Goal: Navigation & Orientation: Find specific page/section

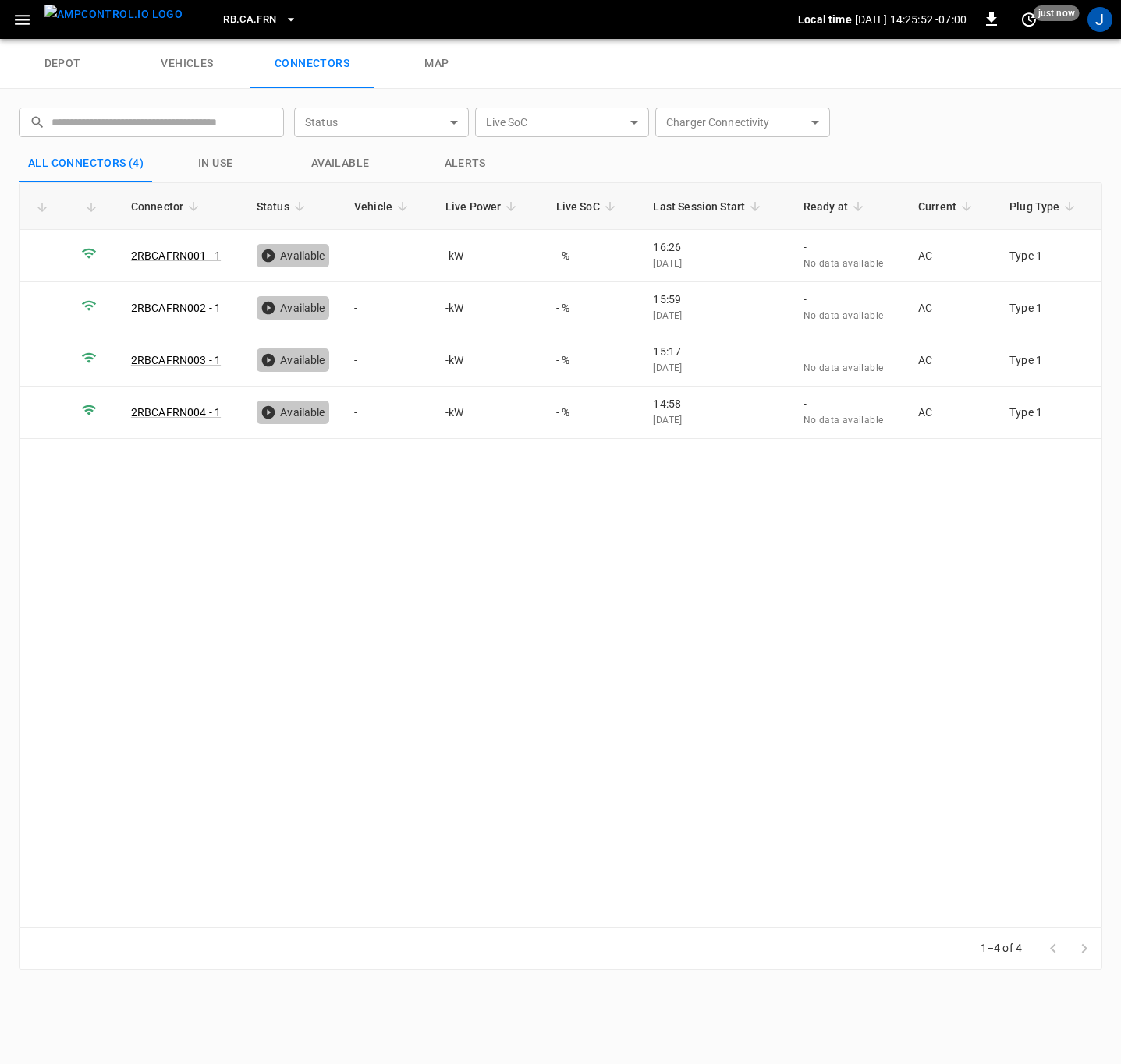
click at [533, 2] on div "RB.CA.FRN" at bounding box center [496, 20] width 602 height 37
click at [667, 10] on div "RB.CA.FRN" at bounding box center [496, 20] width 602 height 37
drag, startPoint x: 1094, startPoint y: 19, endPoint x: 1058, endPoint y: 75, distance: 66.6
click at [1094, 19] on div "J" at bounding box center [1100, 19] width 25 height 25
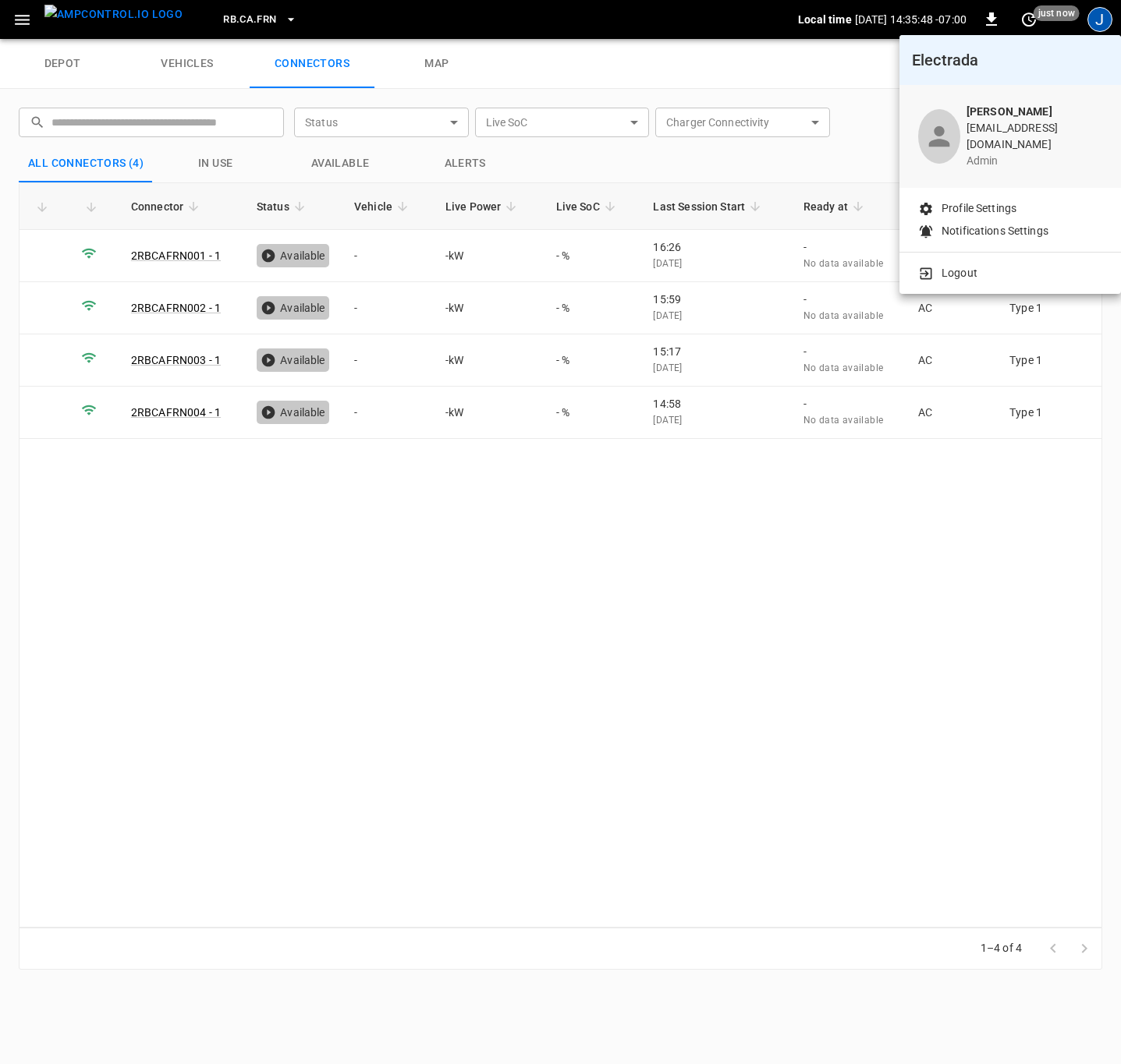
click at [504, 662] on div at bounding box center [560, 532] width 1121 height 1064
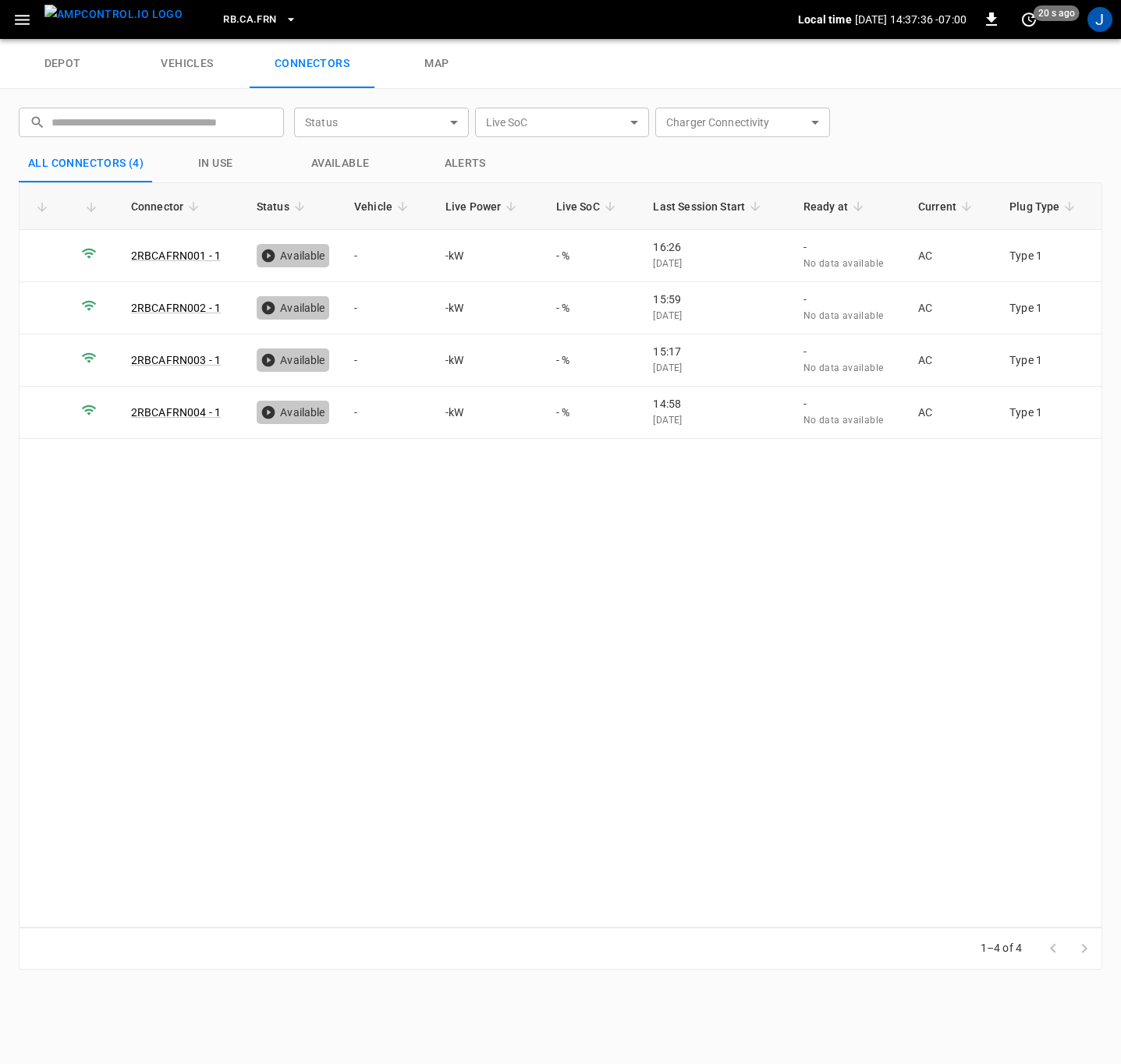
click at [528, 666] on div "Connector Status Vehicle Live Power Live SoC Last Session Start Ready at Curren…" at bounding box center [560, 554] width 1083 height 745
